Goal: Task Accomplishment & Management: Manage account settings

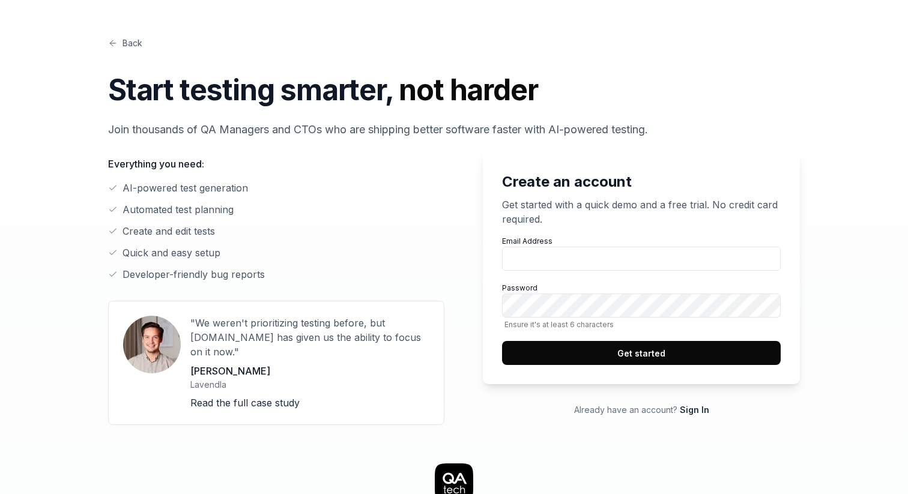
scroll to position [11, 0]
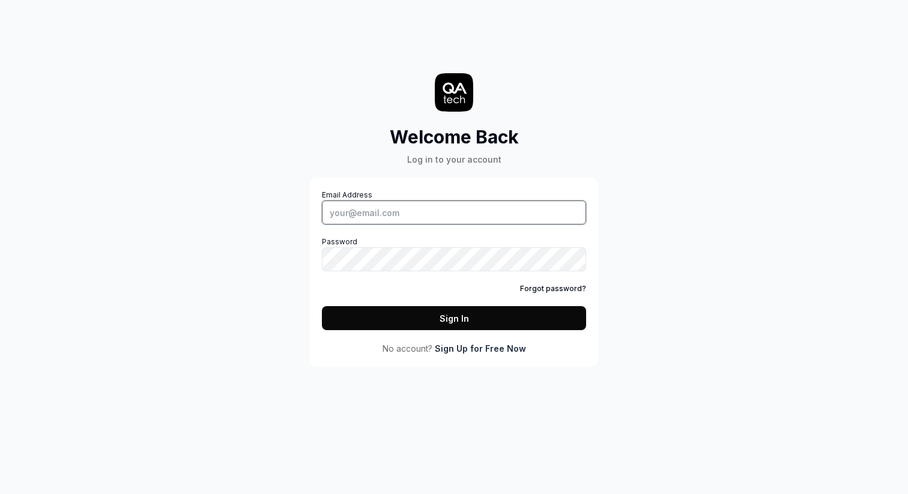
click at [493, 211] on input "Email Address" at bounding box center [454, 213] width 264 height 24
type input "chris.stryjewski@qa.tech"
click at [439, 303] on div "Email Address chris.stryjewski@qa.tech Password Forgot password? Sign In" at bounding box center [454, 260] width 264 height 141
click at [441, 309] on button "Sign In" at bounding box center [454, 318] width 264 height 24
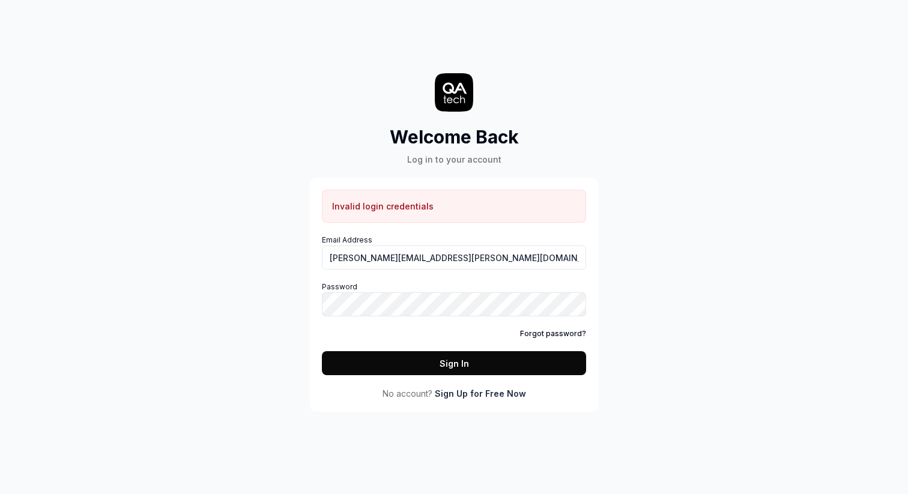
click at [340, 64] on div "Welcome Back Log in to your account Invalid login credentials Email Address chr…" at bounding box center [454, 218] width 360 height 388
click at [443, 252] on input "chris.stryjewski@qa.tech" at bounding box center [454, 258] width 264 height 24
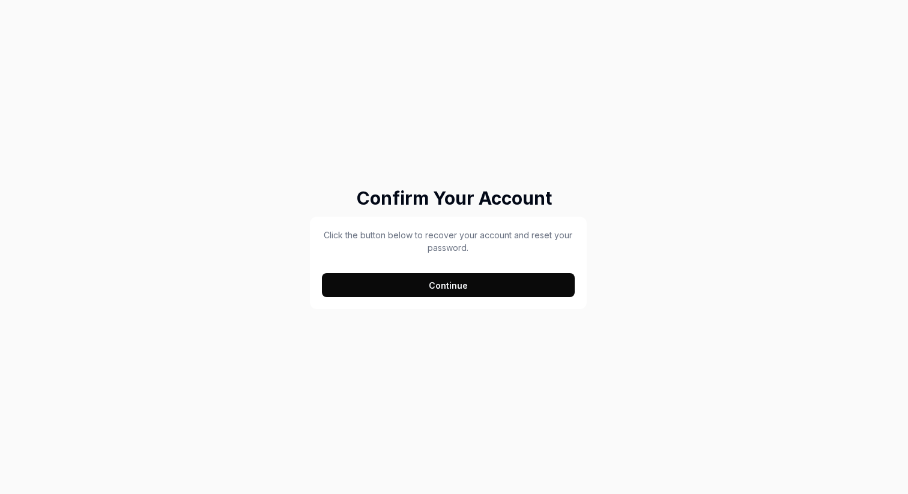
click at [509, 283] on button "Continue" at bounding box center [448, 285] width 253 height 24
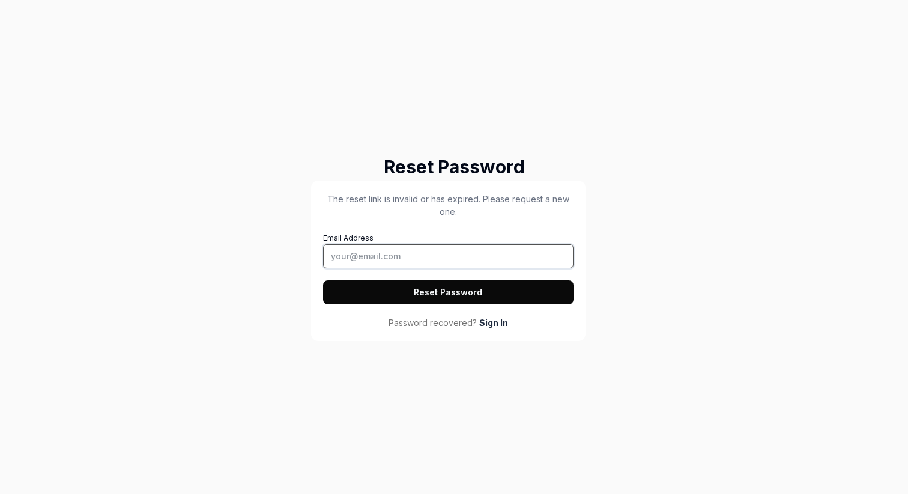
click at [477, 258] on input "Email Address" at bounding box center [448, 256] width 250 height 24
click at [443, 255] on input "qa" at bounding box center [448, 256] width 250 height 24
paste input "chris.stryjewski@qa.tech"
type input "chris.stryjewski@qa.tech"
click at [470, 169] on h2 "Reset Password" at bounding box center [454, 167] width 286 height 27
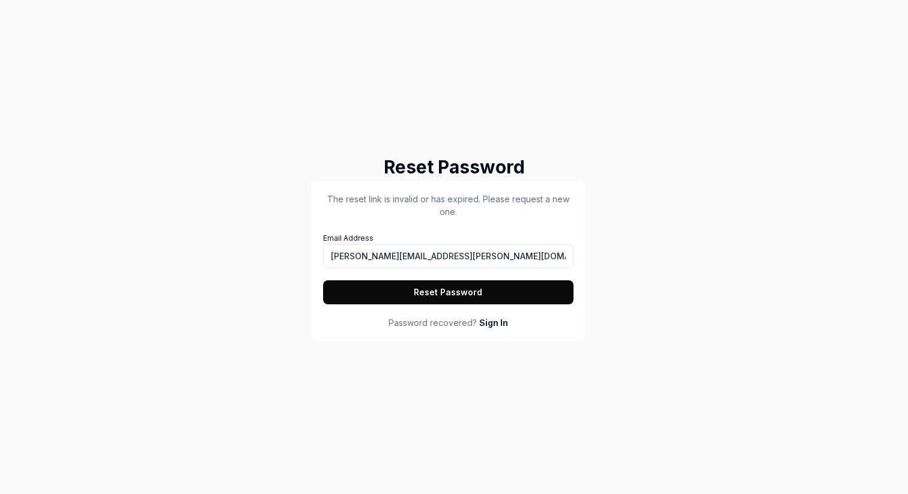
click at [449, 292] on button "Reset Password" at bounding box center [448, 292] width 250 height 24
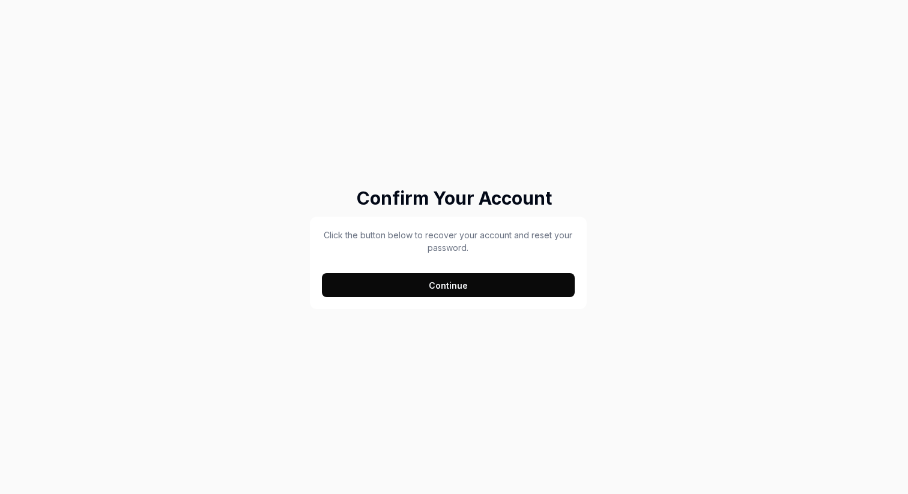
click at [528, 285] on button "Continue" at bounding box center [448, 285] width 253 height 24
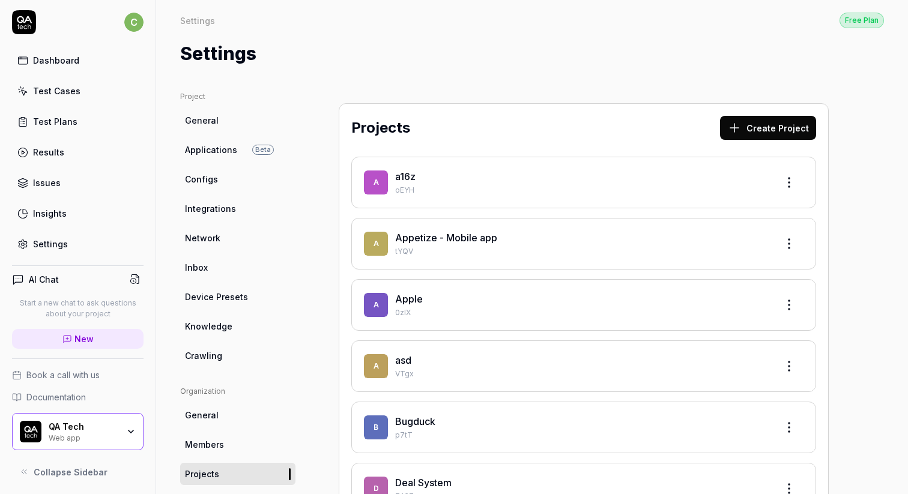
scroll to position [4, 0]
click at [56, 64] on link "Dashboard" at bounding box center [77, 58] width 131 height 23
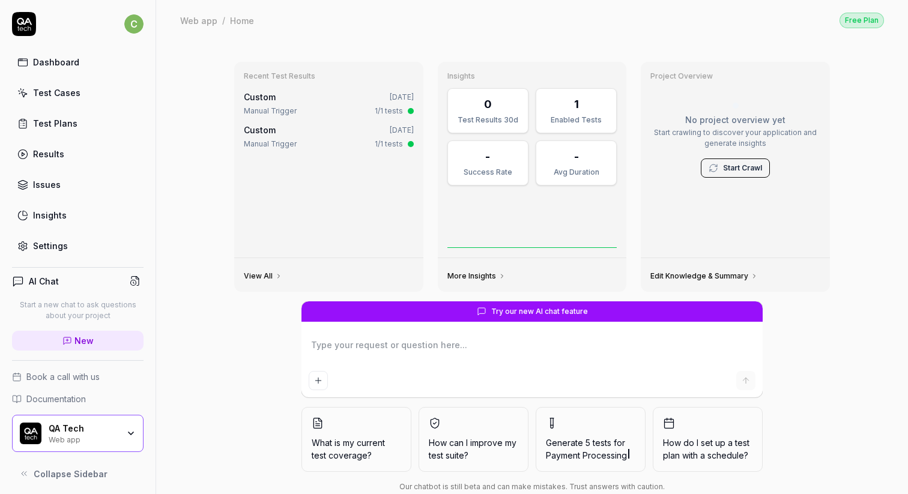
click at [275, 277] on icon at bounding box center [278, 276] width 7 height 7
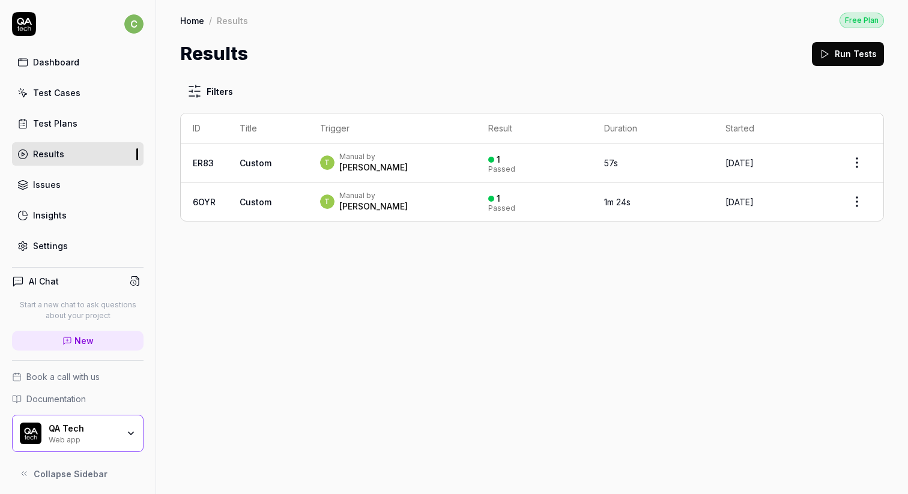
click at [295, 158] on td "Custom" at bounding box center [268, 163] width 80 height 39
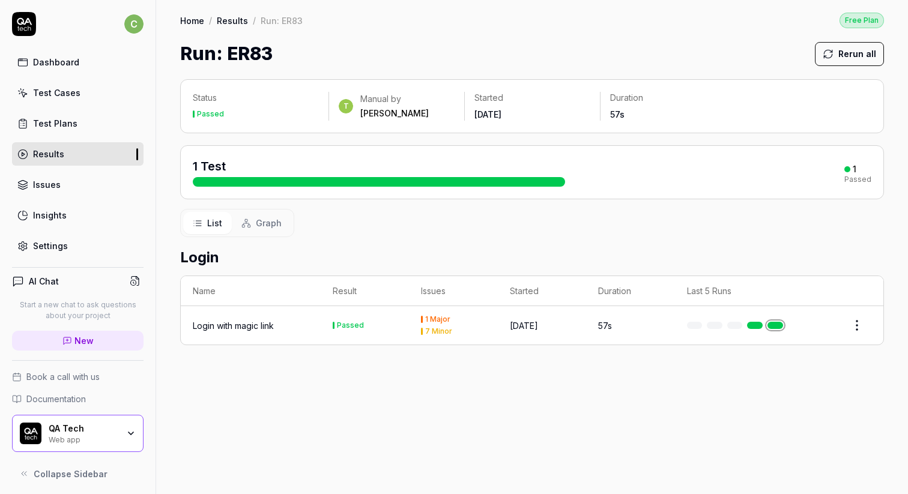
click at [235, 325] on div "Login with magic link" at bounding box center [233, 325] width 81 height 13
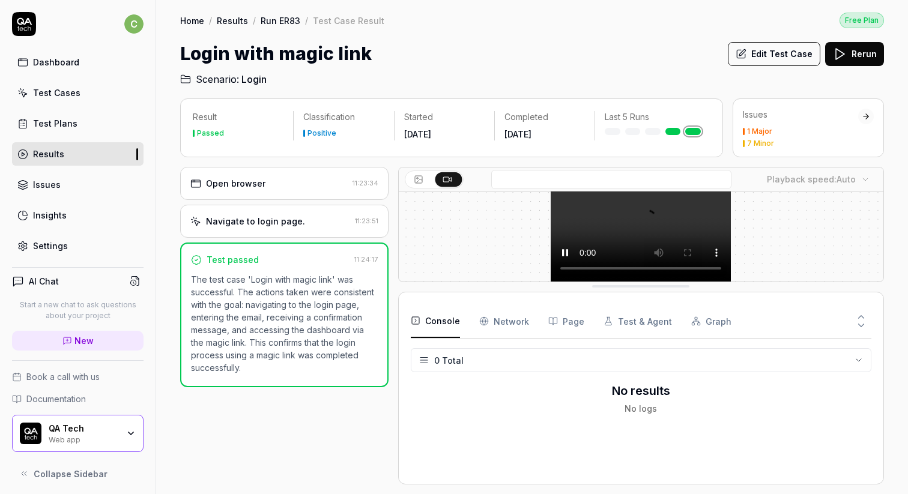
scroll to position [447, 0]
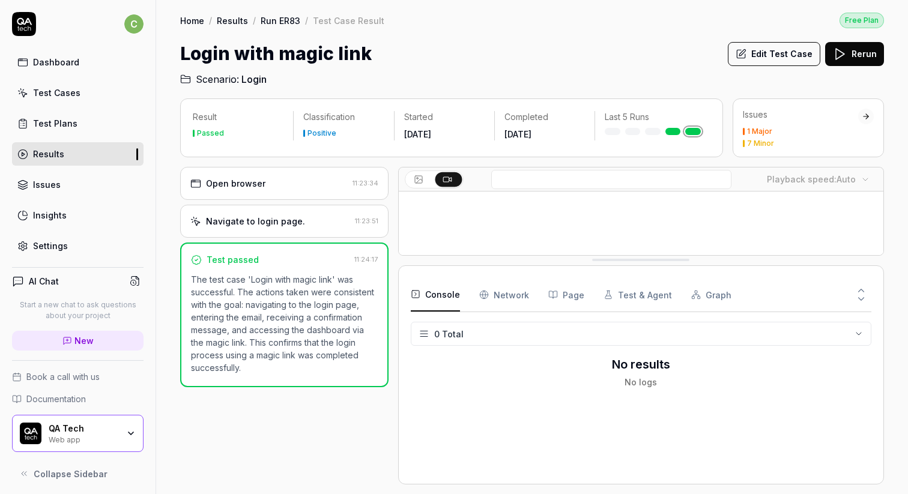
drag, startPoint x: 646, startPoint y: 430, endPoint x: 639, endPoint y: 261, distance: 169.5
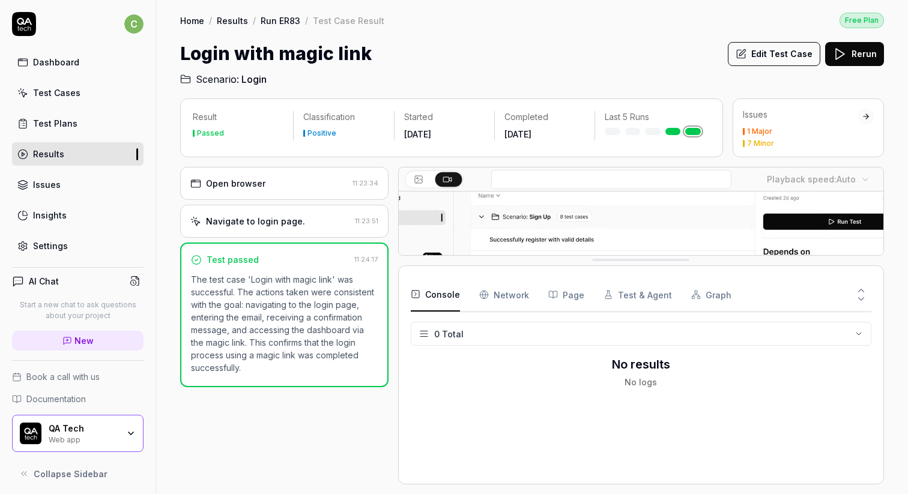
click at [56, 51] on link "Dashboard" at bounding box center [77, 61] width 131 height 23
click at [59, 58] on div "Dashboard" at bounding box center [56, 62] width 46 height 13
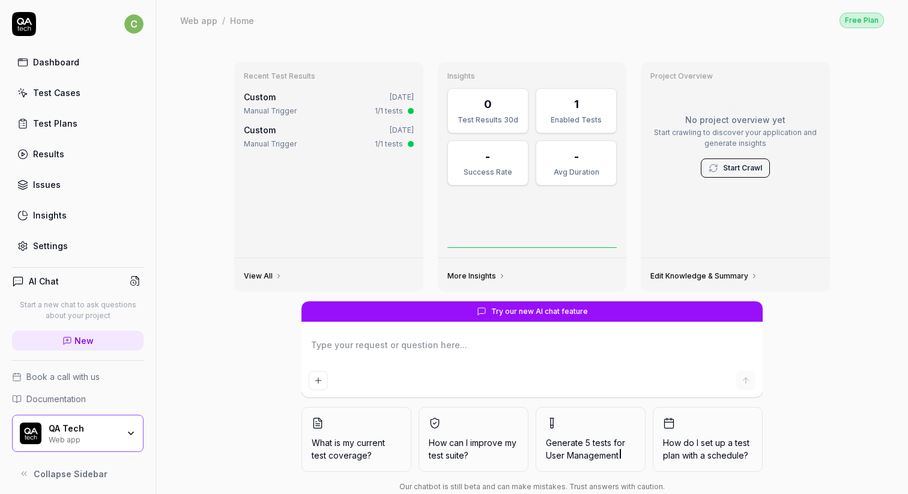
click at [865, 16] on div "Free Plan" at bounding box center [861, 21] width 44 height 16
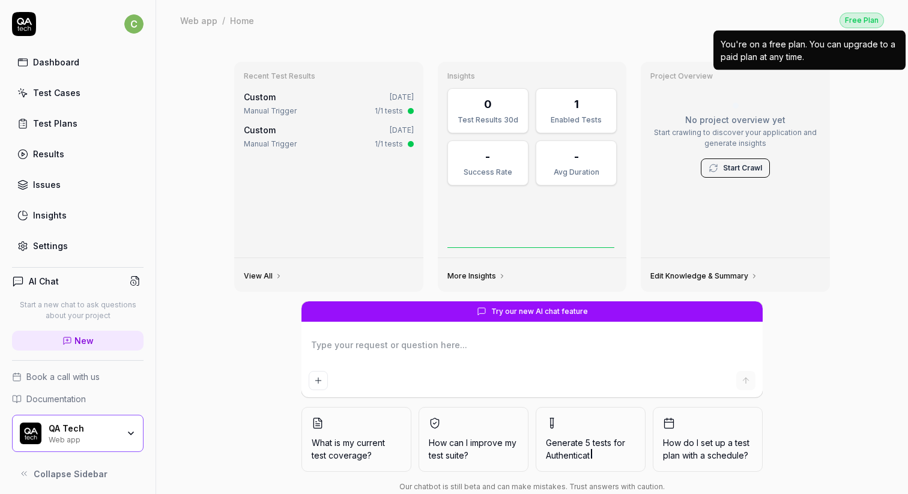
click at [868, 19] on div "Free Plan" at bounding box center [861, 21] width 44 height 16
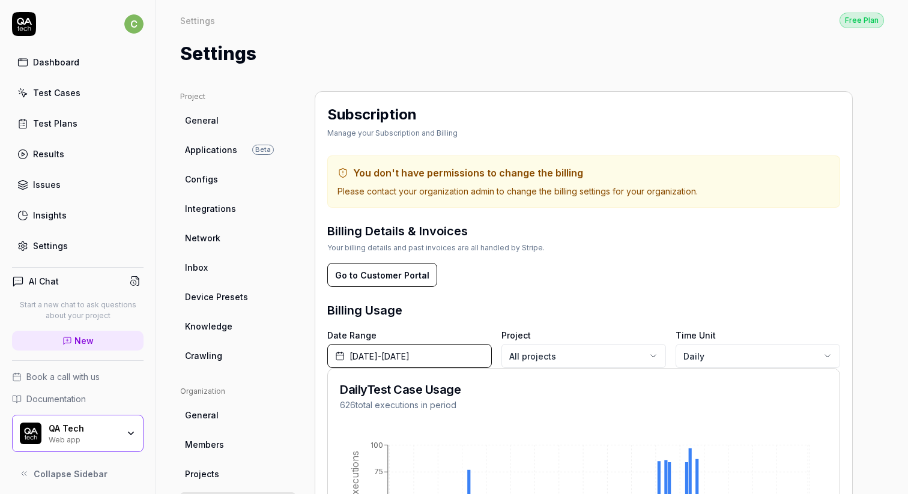
click at [866, 23] on div "Free Plan" at bounding box center [861, 21] width 44 height 16
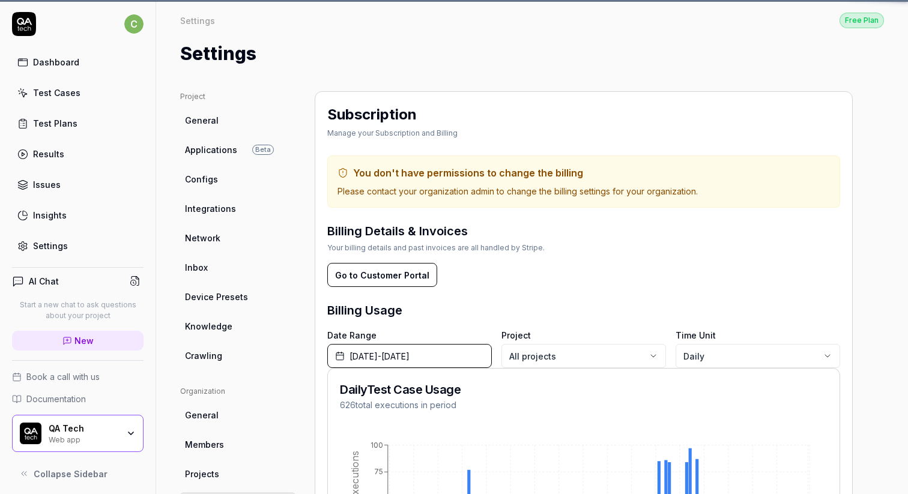
click at [866, 23] on div "Free Plan" at bounding box center [861, 21] width 44 height 16
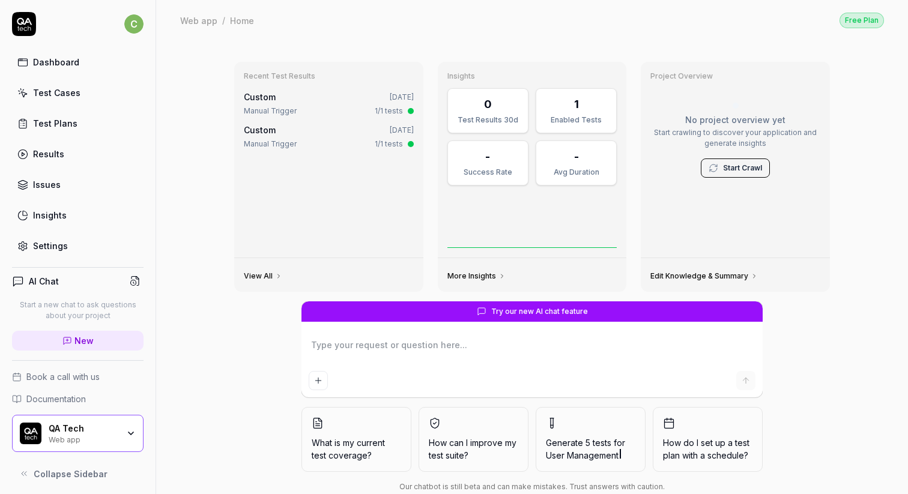
click at [204, 21] on div "Web app" at bounding box center [198, 20] width 37 height 12
click at [238, 22] on div "Home" at bounding box center [242, 20] width 24 height 12
click at [209, 38] on div "Web app / Home Free Plan Web app / Home Free Plan" at bounding box center [532, 20] width 752 height 40
click at [199, 22] on div "Web app" at bounding box center [198, 20] width 37 height 12
click at [198, 22] on div "Web app" at bounding box center [198, 20] width 37 height 12
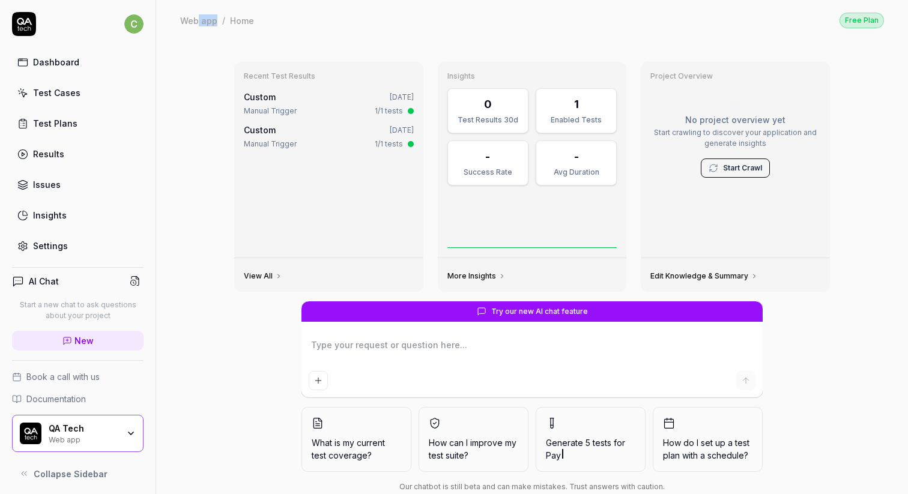
click at [81, 52] on link "Dashboard" at bounding box center [77, 61] width 131 height 23
click at [69, 63] on div "Dashboard" at bounding box center [56, 62] width 46 height 13
click at [60, 91] on div "Test Cases" at bounding box center [56, 92] width 47 height 13
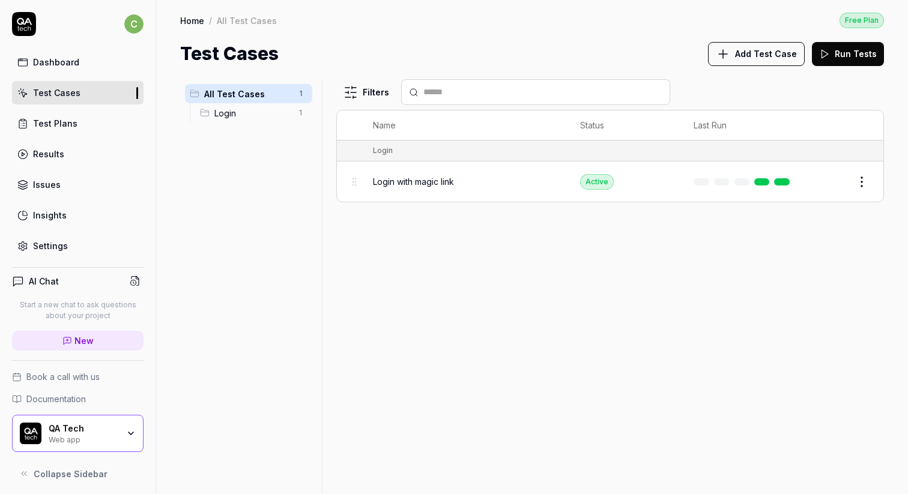
click at [228, 118] on span "Login" at bounding box center [252, 113] width 76 height 13
click at [57, 59] on div "Dashboard" at bounding box center [56, 62] width 46 height 13
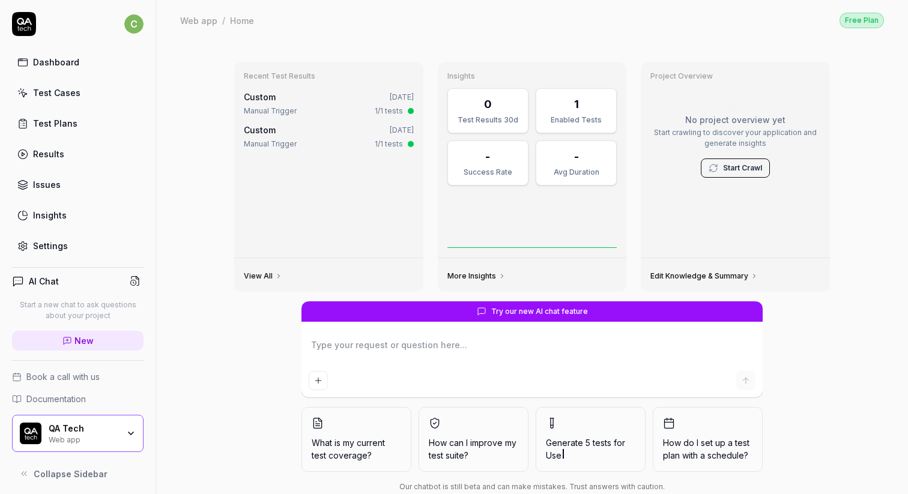
click at [874, 17] on div "Free Plan" at bounding box center [861, 21] width 44 height 16
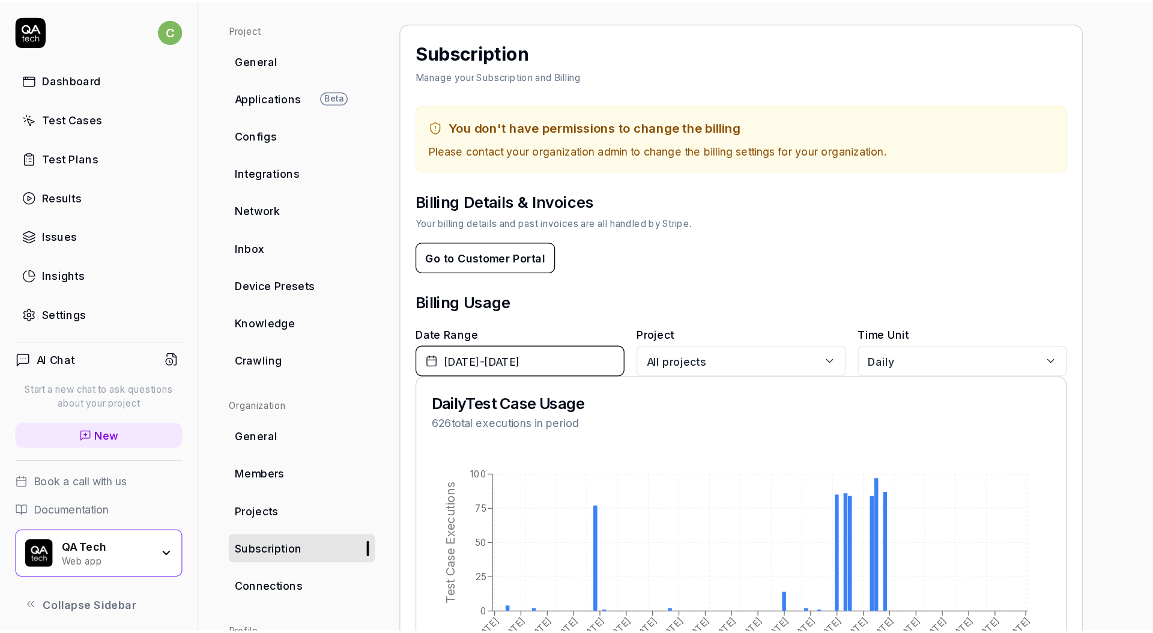
scroll to position [92, 0]
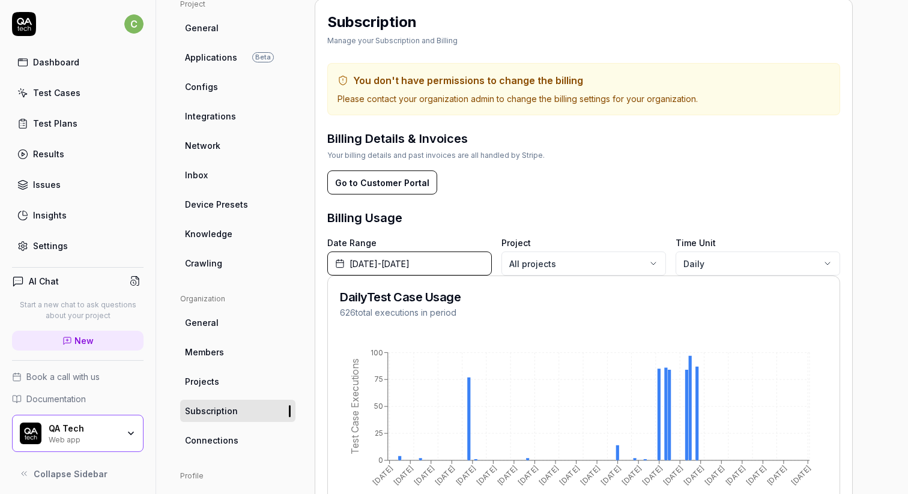
click at [409, 261] on span "June 1st, 2025 - September 30th, 2025" at bounding box center [379, 264] width 60 height 13
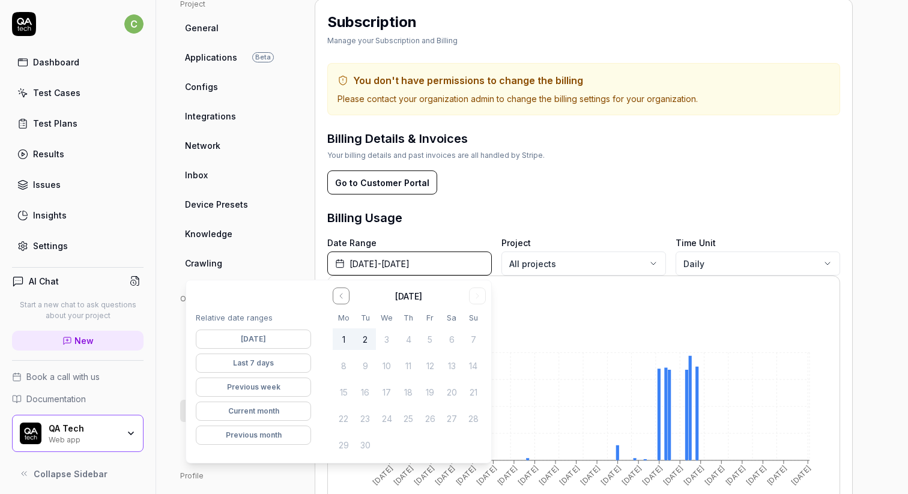
click at [520, 184] on form "Go to Customer Portal" at bounding box center [583, 183] width 513 height 24
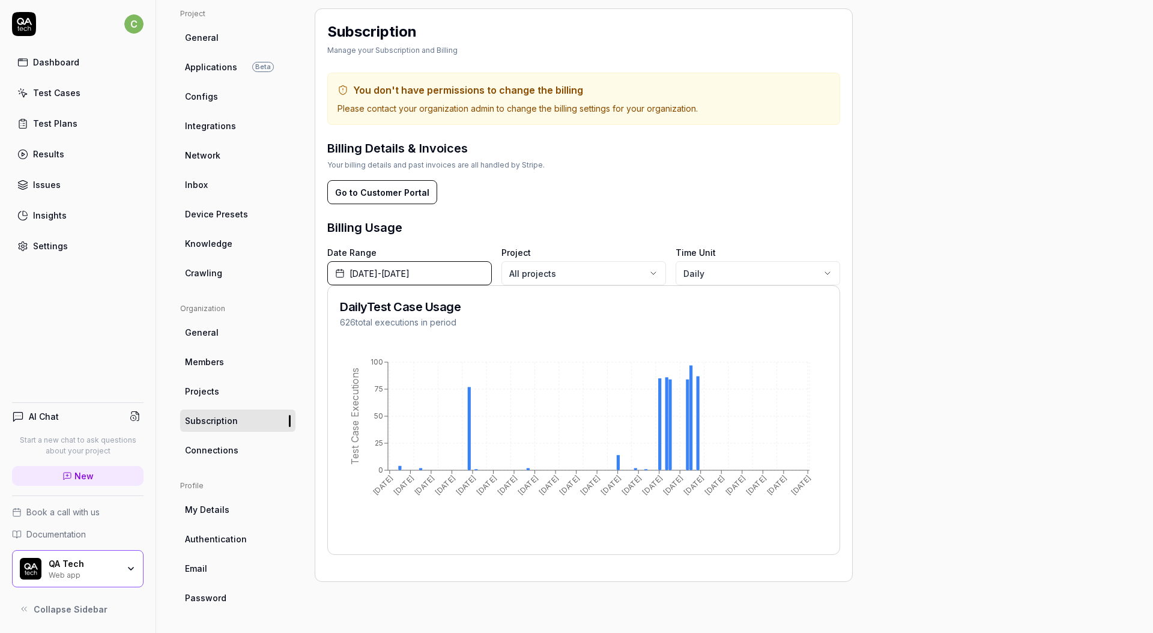
scroll to position [83, 0]
drag, startPoint x: 926, startPoint y: 403, endPoint x: 959, endPoint y: 301, distance: 106.5
click at [907, 301] on div "Project General Applications Beta Configs Integrations Network Inbox Device Pre…" at bounding box center [654, 308] width 949 height 600
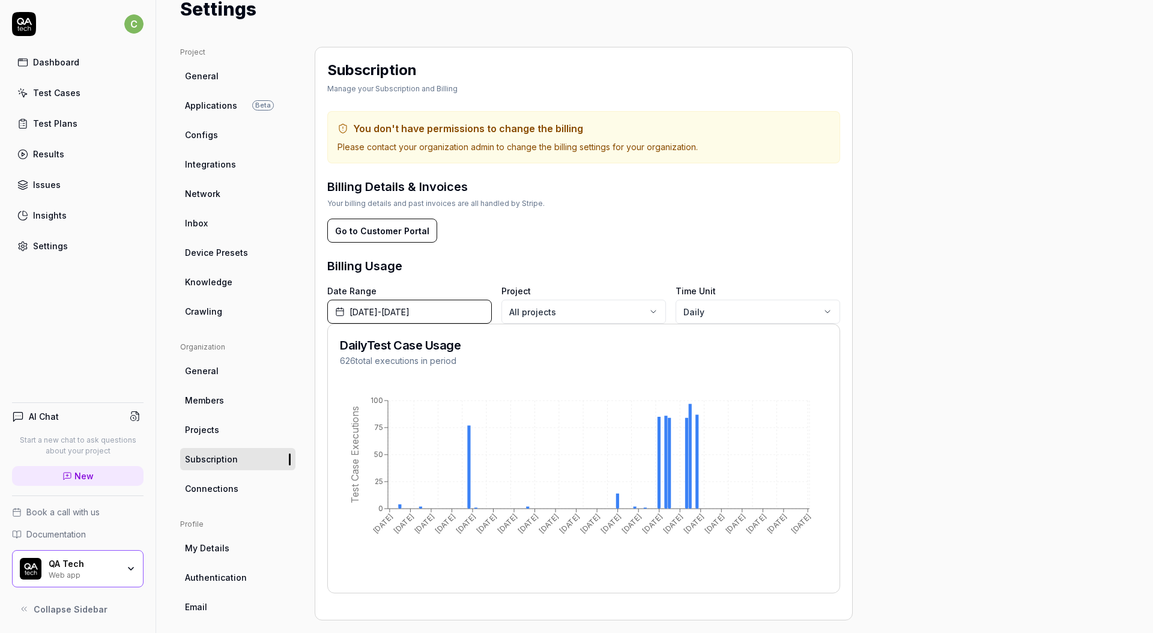
scroll to position [0, 0]
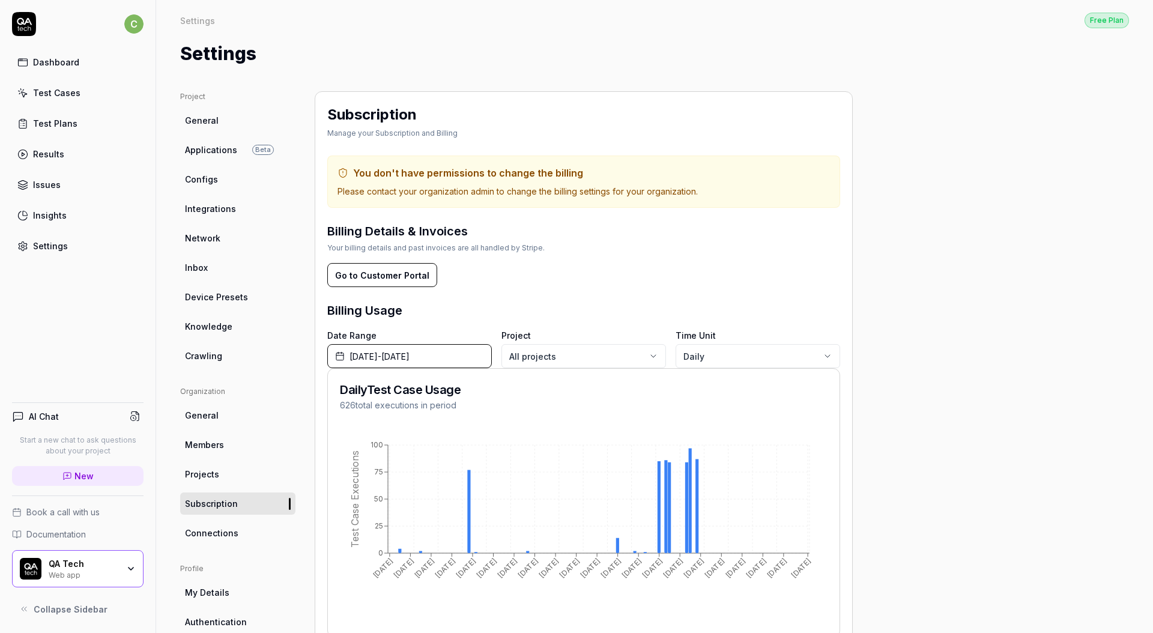
drag, startPoint x: 968, startPoint y: 210, endPoint x: 988, endPoint y: 222, distance: 23.7
click at [907, 210] on div "Project General Applications Beta Configs Integrations Network Inbox Device Pre…" at bounding box center [654, 391] width 949 height 600
click at [907, 196] on div "Project General Applications Beta Configs Integrations Network Inbox Device Pre…" at bounding box center [654, 391] width 949 height 600
click at [79, 99] on link "Test Cases" at bounding box center [77, 92] width 131 height 23
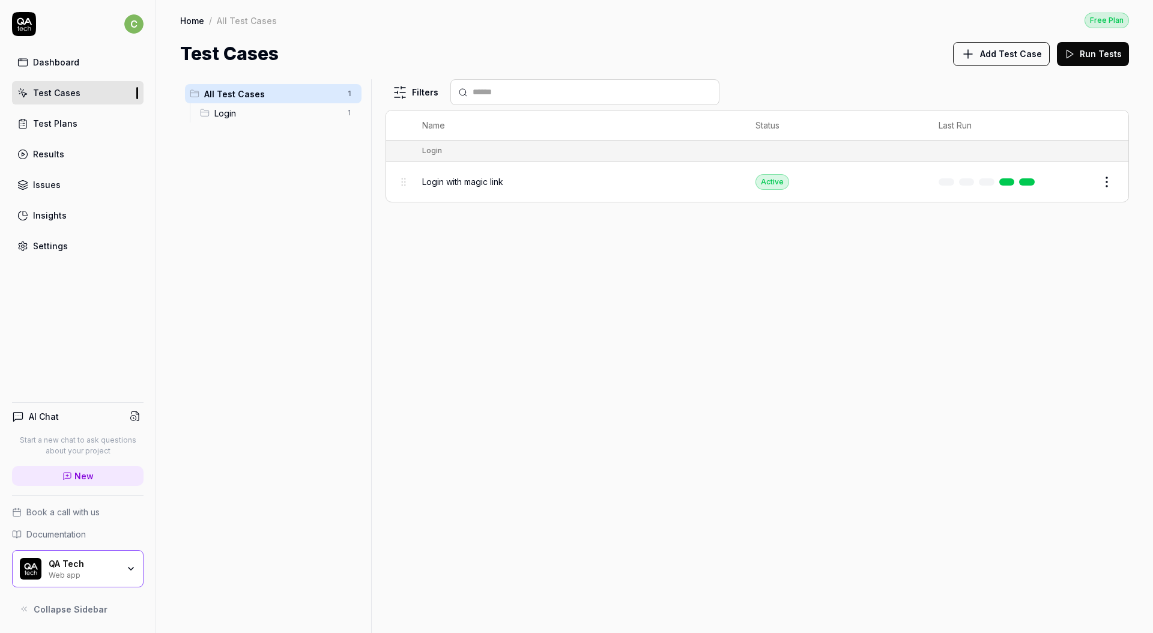
click at [447, 183] on span "Login with magic link" at bounding box center [462, 181] width 81 height 13
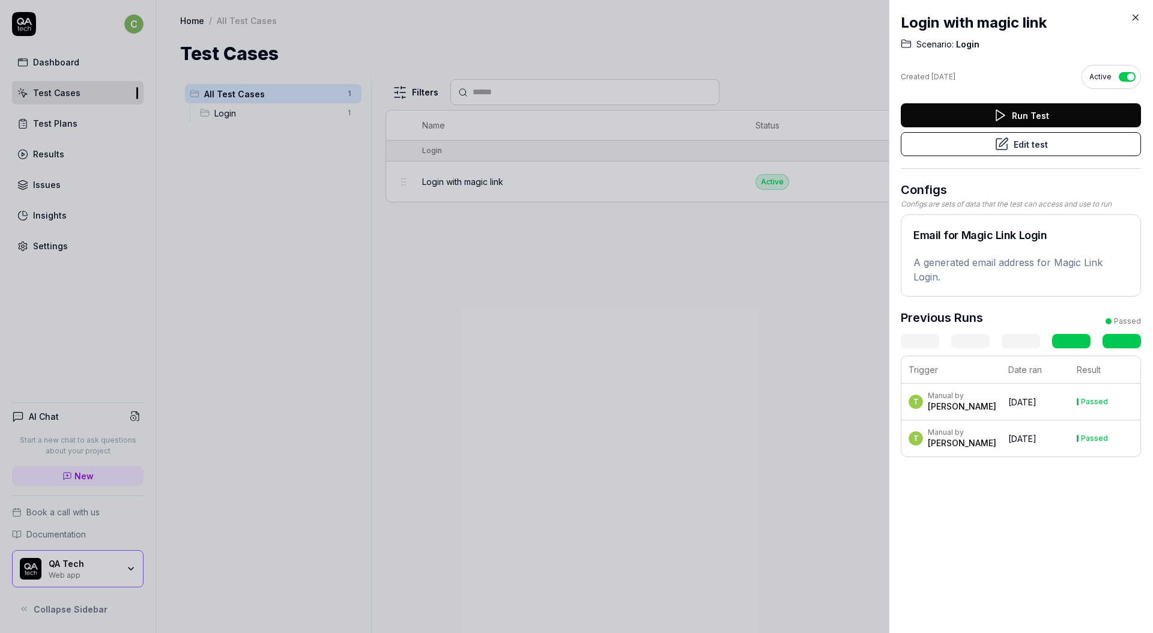
click at [907, 147] on button "Edit test" at bounding box center [1021, 144] width 240 height 24
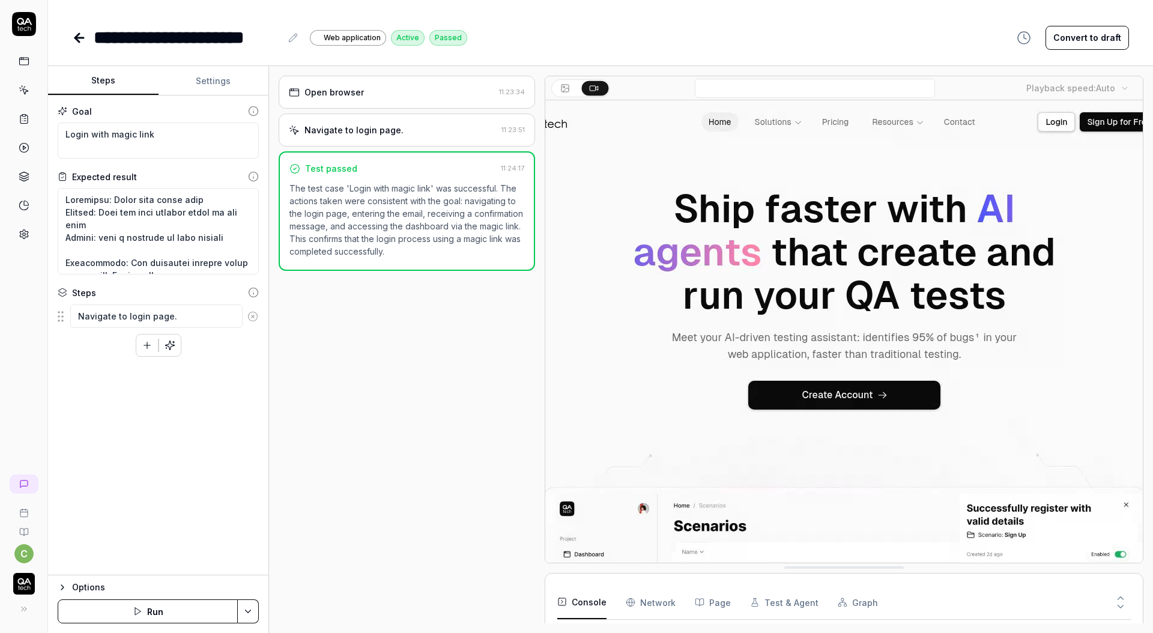
type textarea "*"
click at [78, 43] on icon at bounding box center [79, 38] width 14 height 14
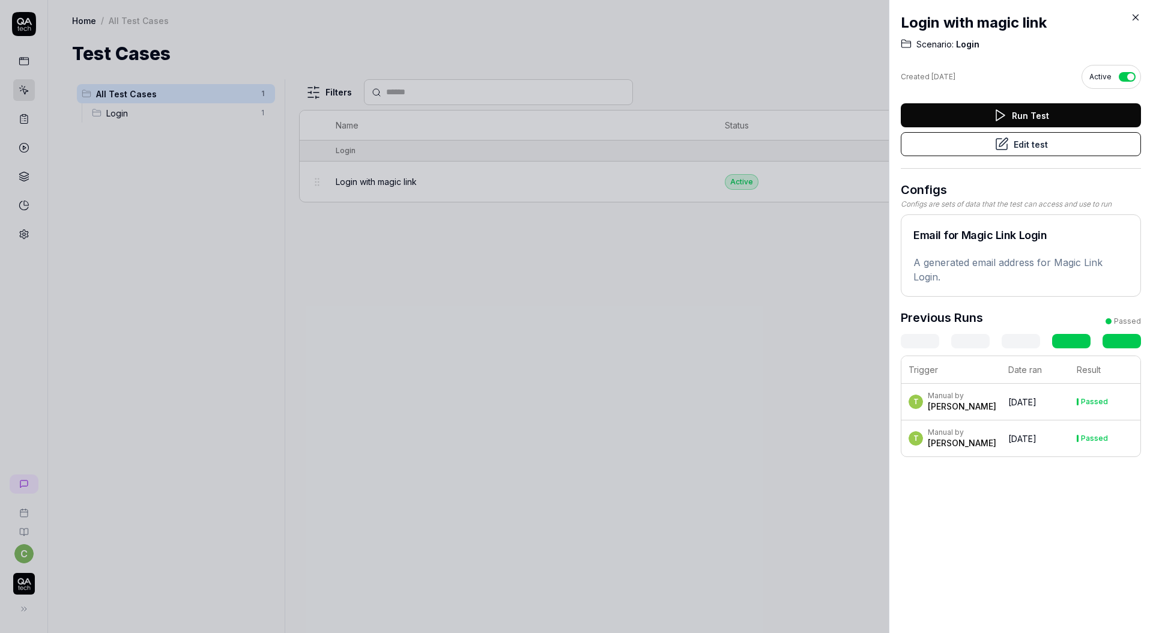
click at [907, 22] on icon at bounding box center [1135, 17] width 11 height 11
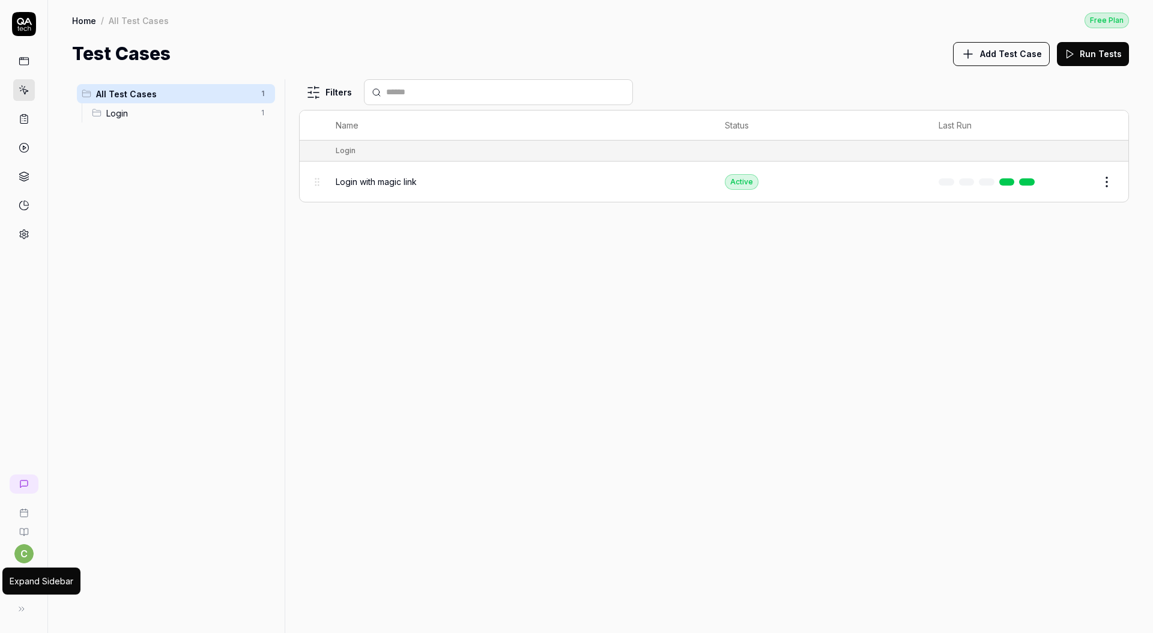
click at [16, 494] on button at bounding box center [22, 609] width 24 height 24
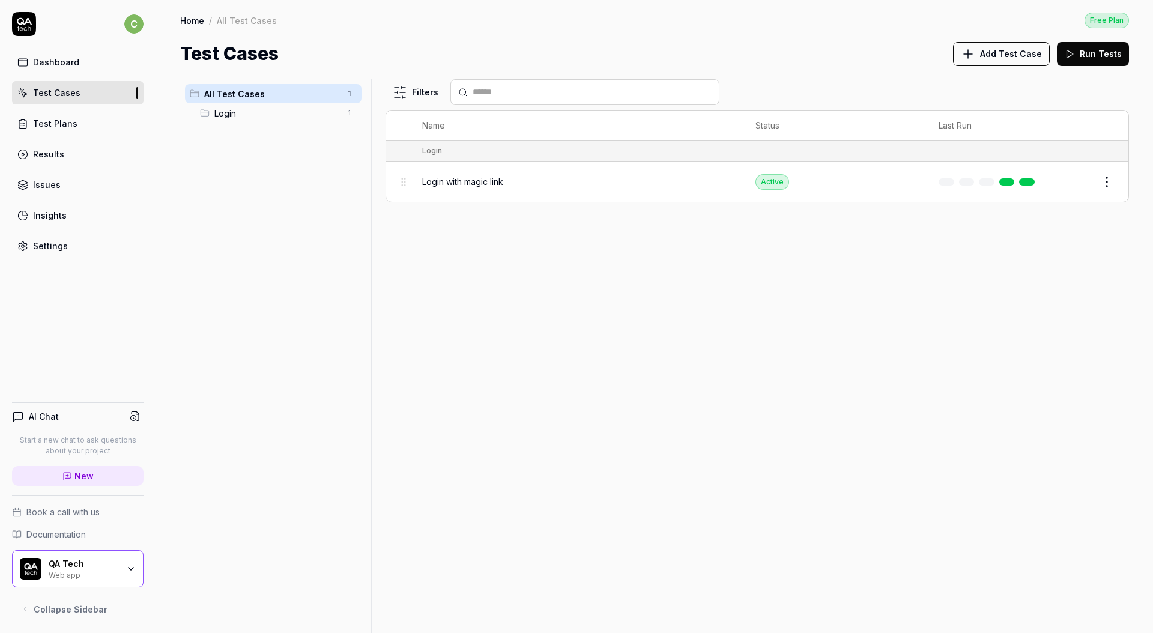
click at [55, 494] on span "Collapse Sidebar" at bounding box center [71, 609] width 74 height 13
